Goal: Task Accomplishment & Management: Complete application form

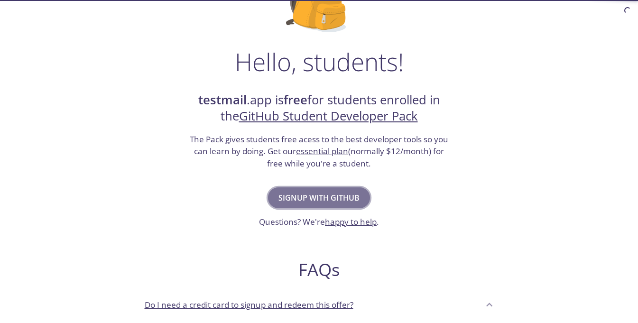
click at [358, 199] on span "Signup with GitHub" at bounding box center [318, 197] width 81 height 13
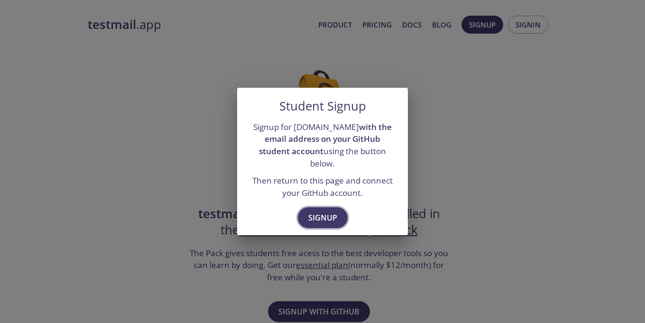
click at [325, 211] on span "Signup" at bounding box center [322, 217] width 29 height 13
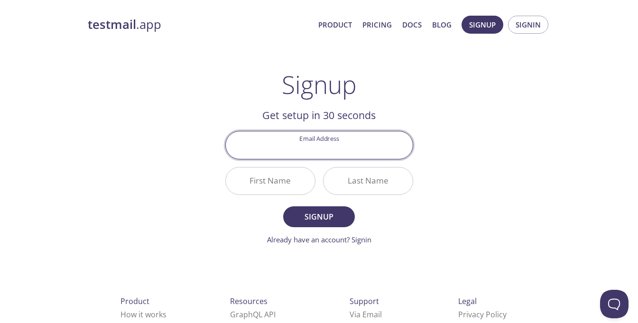
click at [324, 150] on input "Email Address" at bounding box center [319, 144] width 187 height 27
type input "acborty1991@gmail.com"
click at [298, 183] on input "First Name" at bounding box center [270, 180] width 89 height 27
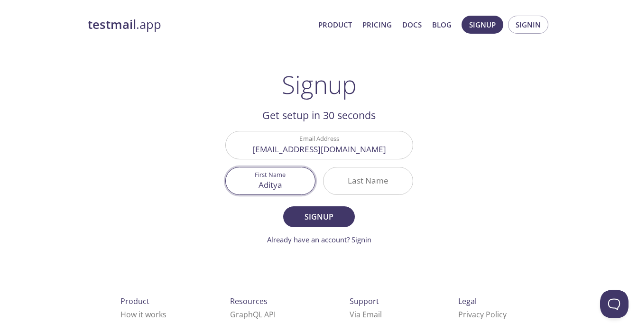
type input "Aditya"
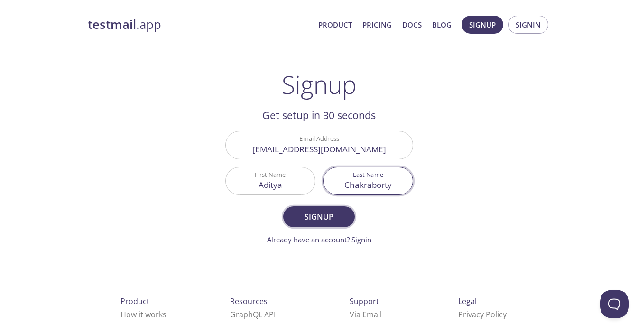
type input "Chakraborty"
click at [328, 215] on span "Signup" at bounding box center [318, 216] width 50 height 13
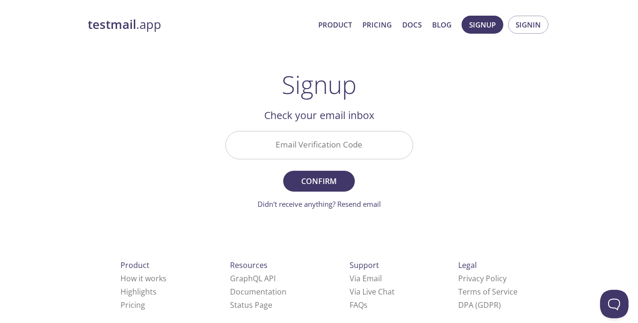
click at [368, 151] on input "Email Verification Code" at bounding box center [319, 144] width 187 height 27
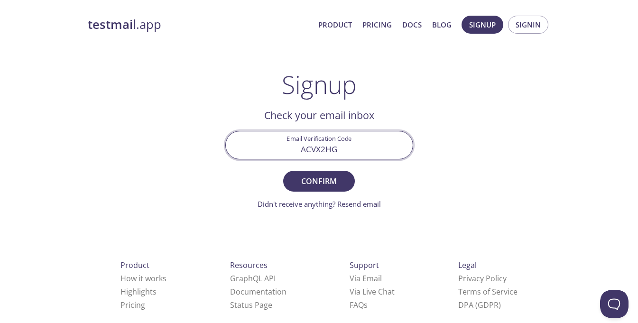
type input "ACVX2HG"
click at [283, 171] on button "Confirm" at bounding box center [318, 181] width 71 height 21
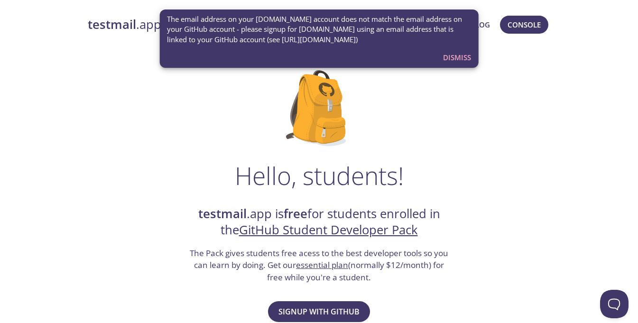
click at [449, 53] on span "Dismiss" at bounding box center [457, 57] width 28 height 12
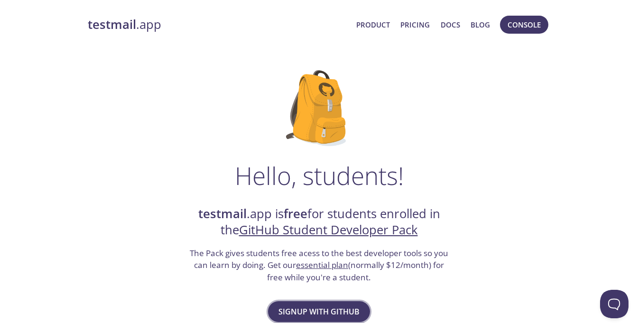
click at [341, 311] on span "Signup with GitHub" at bounding box center [318, 311] width 81 height 13
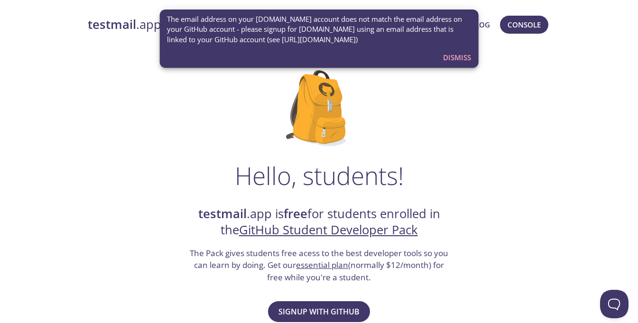
click at [455, 57] on span "Dismiss" at bounding box center [457, 57] width 28 height 12
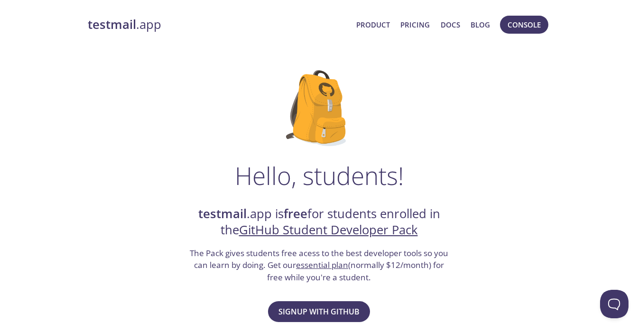
click at [347, 235] on link "GitHub Student Developer Pack" at bounding box center [328, 229] width 179 height 17
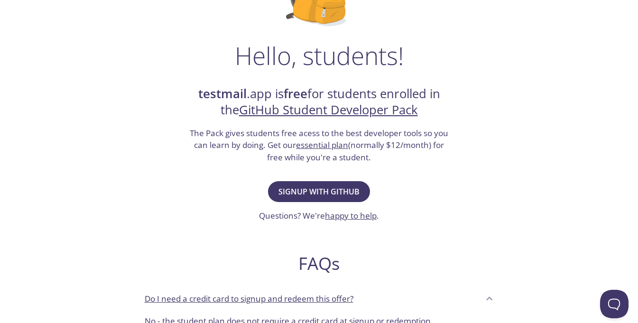
scroll to position [171, 0]
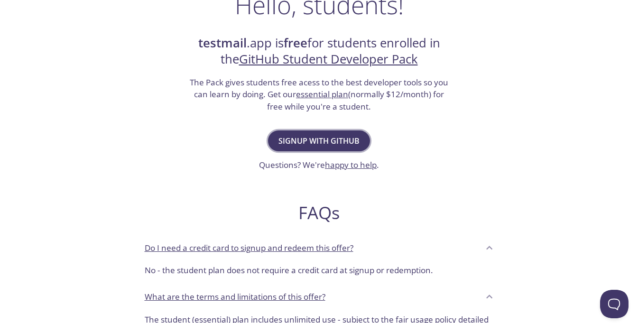
click at [338, 132] on button "Signup with GitHub" at bounding box center [319, 140] width 102 height 21
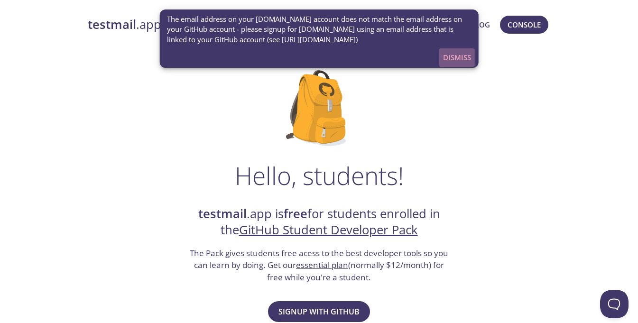
click at [456, 58] on span "Dismiss" at bounding box center [457, 57] width 28 height 12
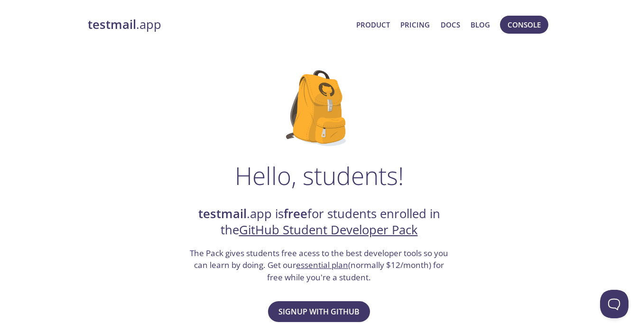
click at [137, 22] on link "testmail .app" at bounding box center [218, 25] width 261 height 16
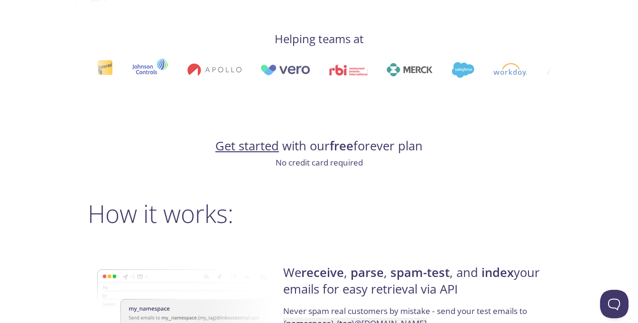
scroll to position [512, 0]
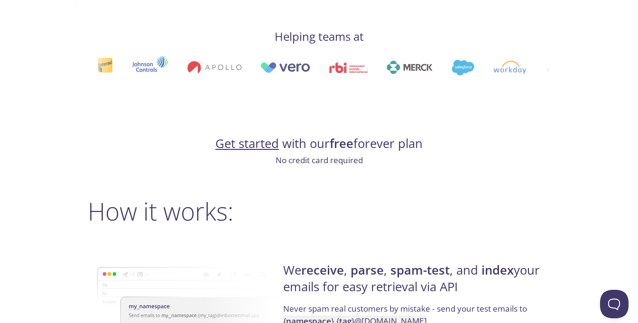
click at [270, 148] on link "Get started" at bounding box center [247, 143] width 64 height 17
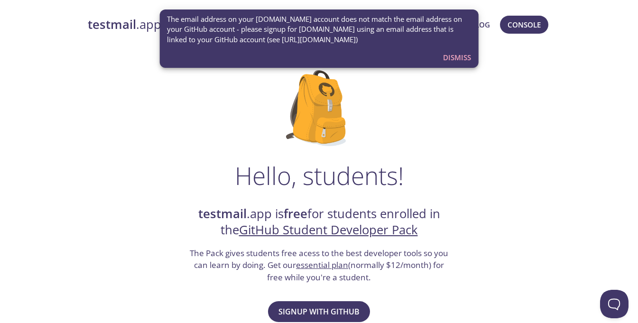
click at [459, 61] on span "Dismiss" at bounding box center [457, 57] width 28 height 12
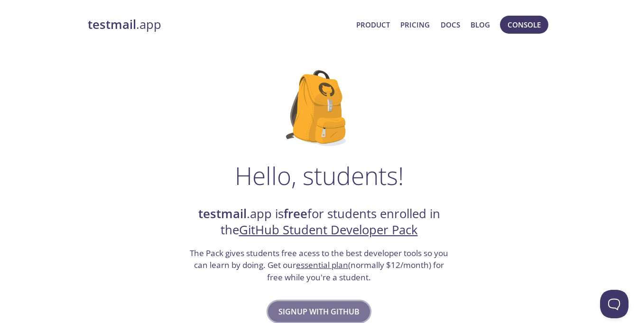
click at [325, 305] on span "Signup with GitHub" at bounding box center [318, 311] width 81 height 13
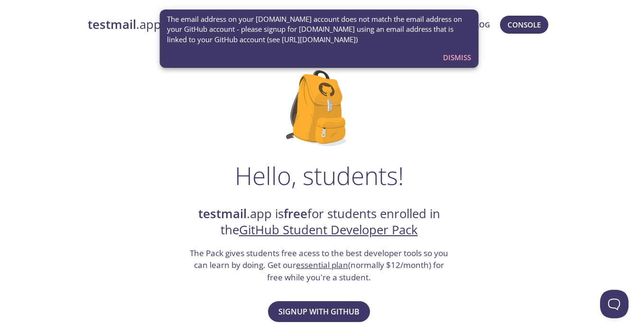
click at [451, 57] on span "Dismiss" at bounding box center [457, 57] width 28 height 12
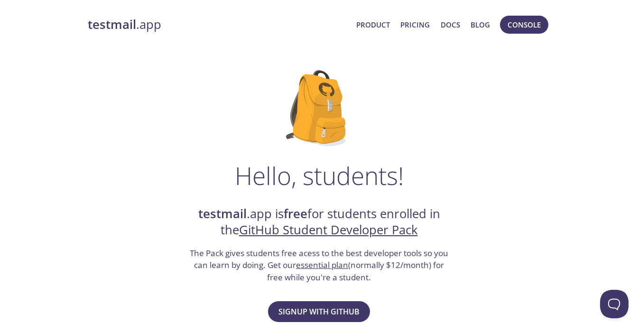
click at [519, 32] on button "Console" at bounding box center [524, 25] width 48 height 18
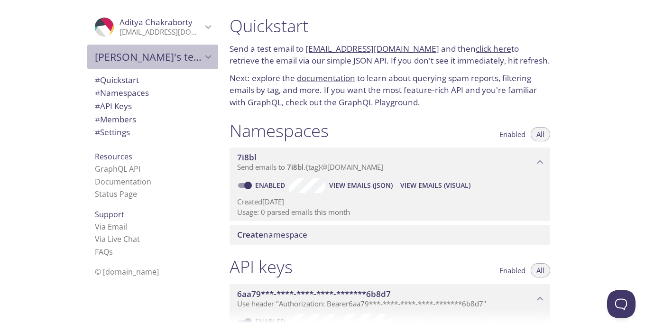
click at [202, 55] on icon "Aditya's team" at bounding box center [208, 57] width 12 height 12
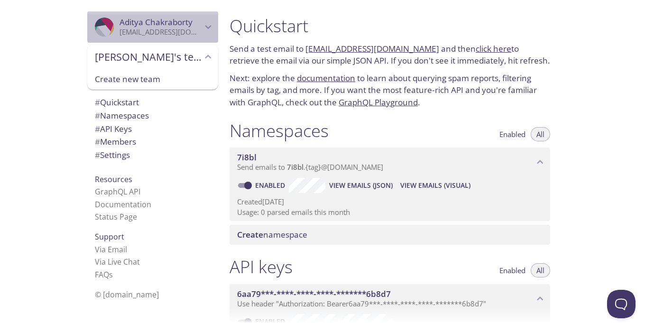
click at [205, 27] on icon "Aditya Chakraborty" at bounding box center [208, 27] width 6 height 4
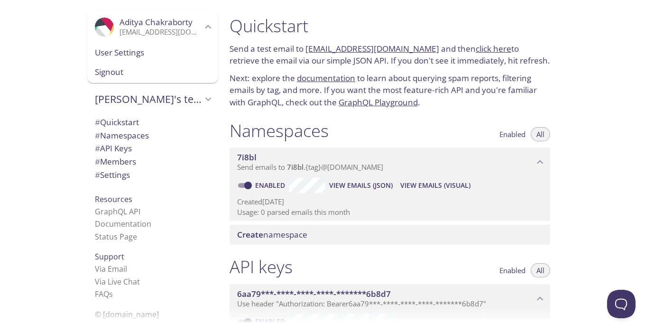
click at [114, 71] on span "Signout" at bounding box center [153, 72] width 116 height 12
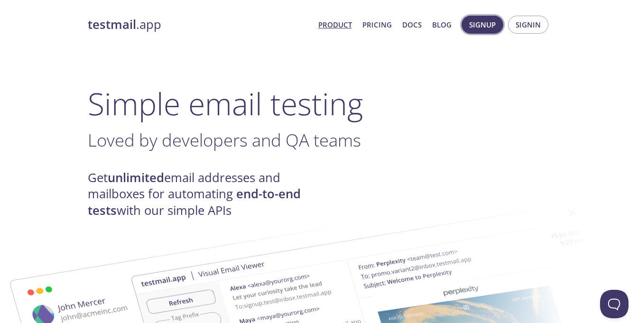
click at [480, 26] on span "Signup" at bounding box center [482, 24] width 27 height 12
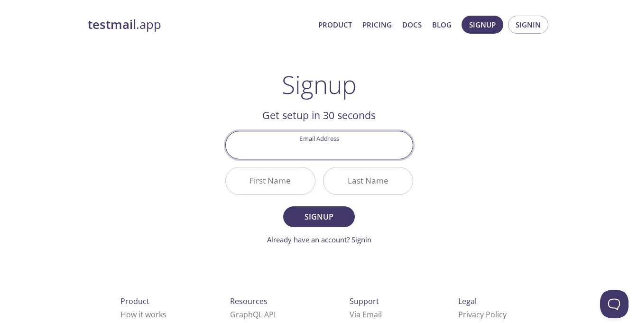
click at [301, 150] on input "Email Address" at bounding box center [319, 144] width 187 height 27
type input "aditya09me@gmail.com"
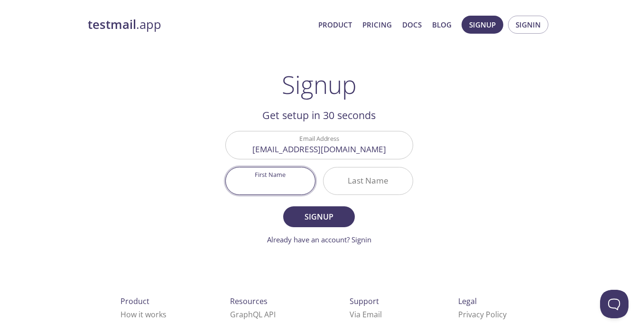
click at [278, 179] on input "First Name" at bounding box center [270, 180] width 89 height 27
type input "Aditya"
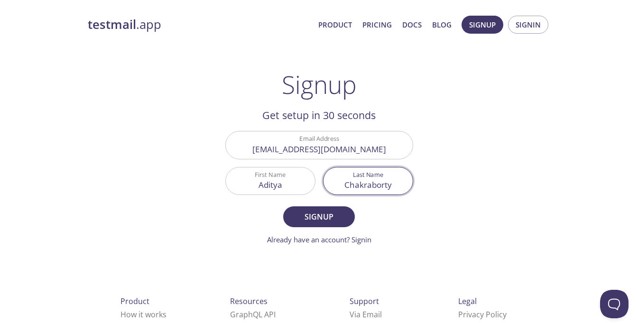
type input "Chakraborty"
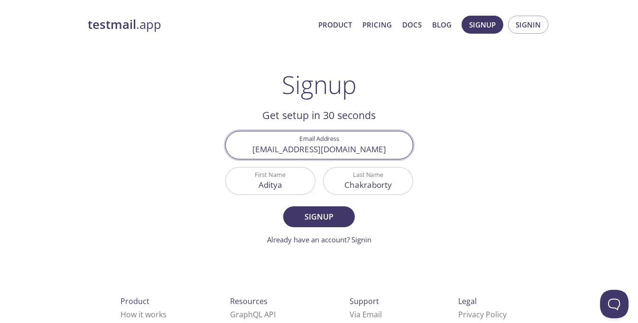
drag, startPoint x: 370, startPoint y: 149, endPoint x: 243, endPoint y: 149, distance: 127.0
click at [243, 149] on input "aditya09me@gmail.com" at bounding box center [319, 144] width 187 height 27
click at [328, 149] on input "adityachakraborty.my.uopeople" at bounding box center [319, 144] width 187 height 27
click at [390, 148] on input "adityachakraborty@my.uopeople" at bounding box center [319, 144] width 187 height 27
type input "adityachakraborty@my.uopeople.edu"
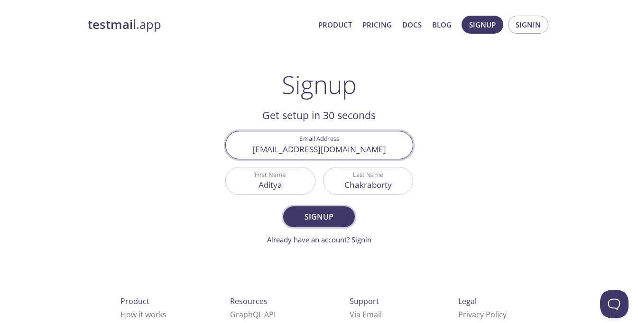
click at [331, 222] on span "Signup" at bounding box center [318, 216] width 50 height 13
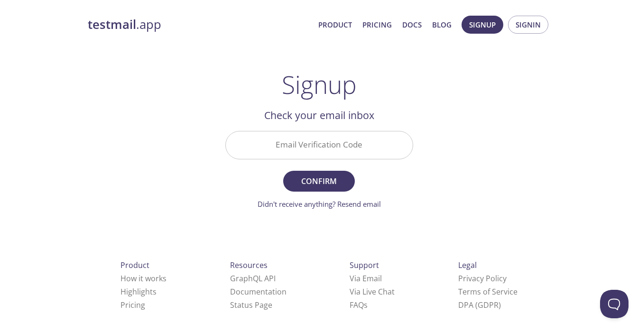
click at [320, 144] on input "Email Verification Code" at bounding box center [319, 144] width 187 height 27
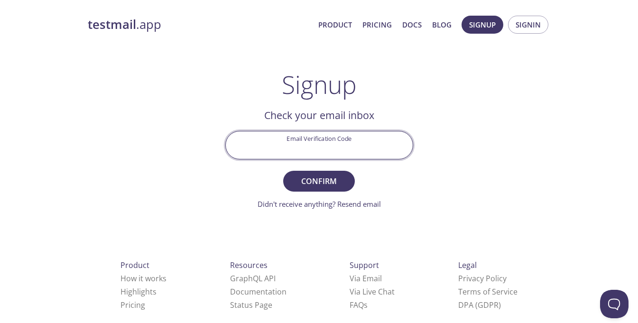
paste input "ZAMSD34"
type input "ZAMSD34"
click at [329, 174] on span "Confirm" at bounding box center [318, 180] width 50 height 13
